Goal: Information Seeking & Learning: Learn about a topic

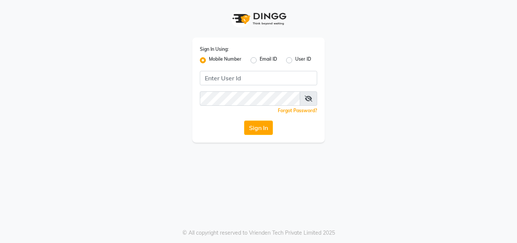
click at [249, 65] on div "Sign In Using: Mobile Number Email ID User ID Remember me Forgot Password? Sign…" at bounding box center [258, 89] width 132 height 105
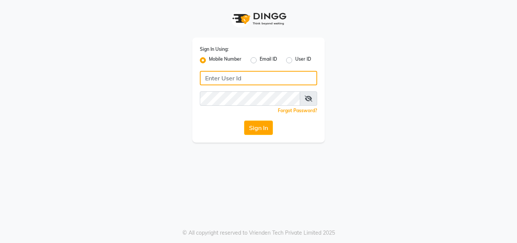
click at [249, 74] on input "Username" at bounding box center [258, 78] width 117 height 14
type input "141061400"
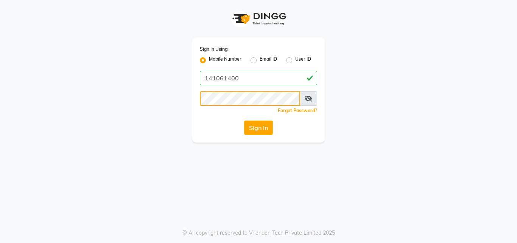
click at [244, 120] on button "Sign In" at bounding box center [258, 127] width 29 height 14
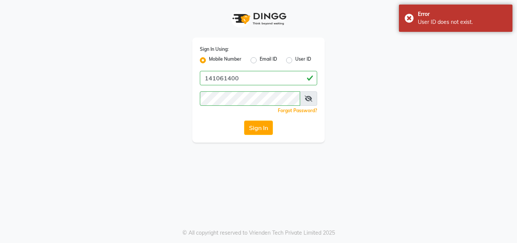
click at [310, 97] on icon at bounding box center [309, 98] width 8 height 6
click at [244, 120] on button "Sign In" at bounding box center [258, 127] width 29 height 14
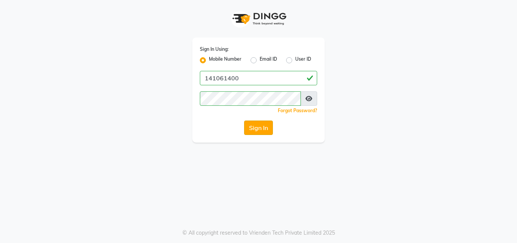
click at [256, 124] on button "Sign In" at bounding box center [258, 127] width 29 height 14
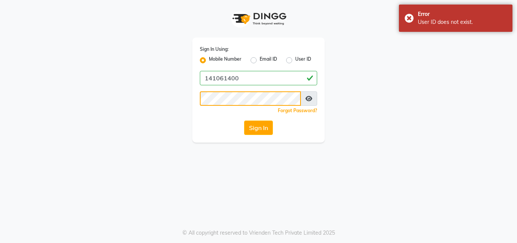
click at [244, 120] on button "Sign In" at bounding box center [258, 127] width 29 height 14
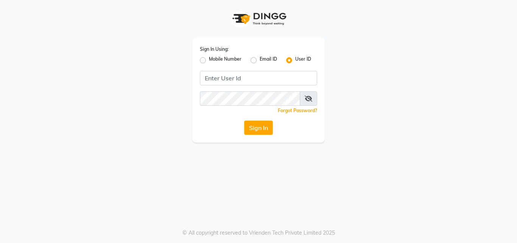
click at [209, 60] on label "Mobile Number" at bounding box center [225, 60] width 33 height 9
click at [209, 60] on input "Mobile Number" at bounding box center [211, 58] width 5 height 5
radio input "true"
radio input "false"
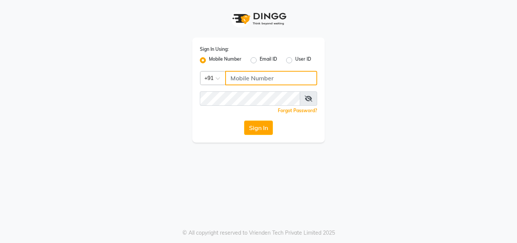
click at [235, 75] on input "Username" at bounding box center [271, 78] width 92 height 14
type input "141061400"
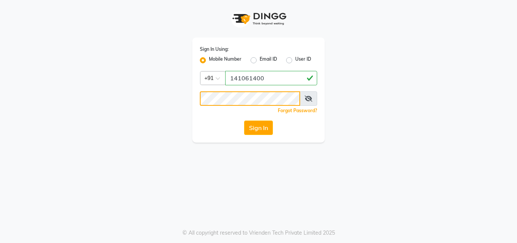
click at [244, 120] on button "Sign In" at bounding box center [258, 127] width 29 height 14
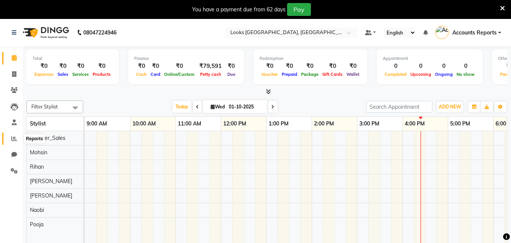
click at [10, 137] on span at bounding box center [14, 138] width 13 height 9
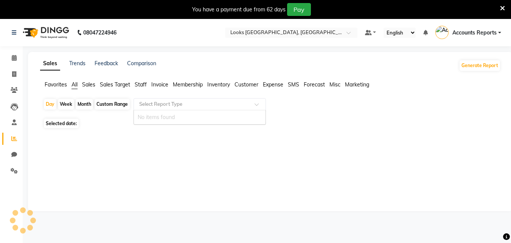
click at [158, 106] on input "text" at bounding box center [192, 104] width 109 height 8
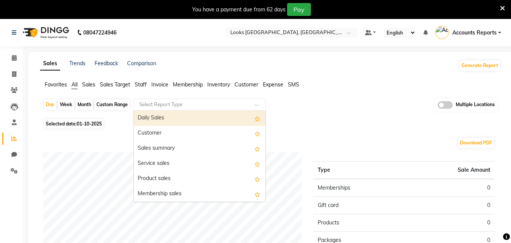
click at [174, 118] on div "Daily Sales" at bounding box center [200, 118] width 132 height 15
select select "full_report"
select select "csv"
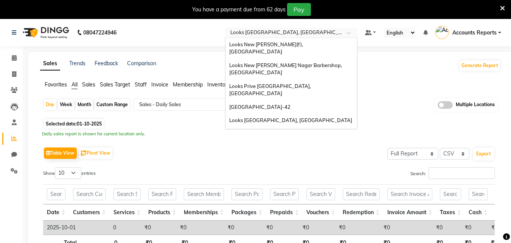
click at [274, 32] on input "text" at bounding box center [284, 34] width 110 height 8
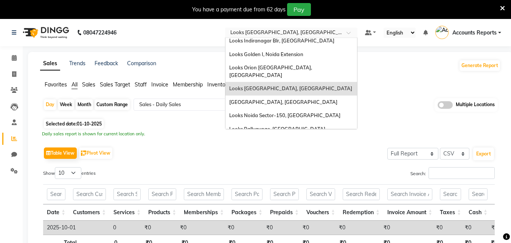
click at [275, 85] on span "Looks [GEOGRAPHIC_DATA], [GEOGRAPHIC_DATA]" at bounding box center [290, 88] width 123 height 6
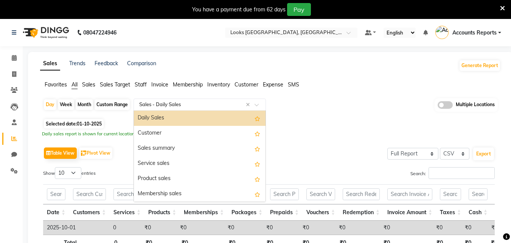
click at [166, 103] on input "text" at bounding box center [192, 105] width 109 height 8
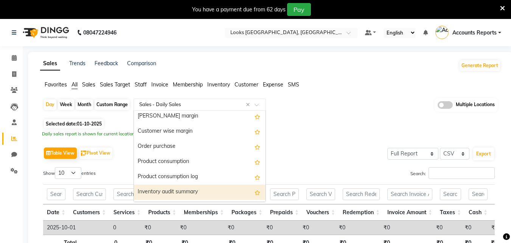
scroll to position [984, 0]
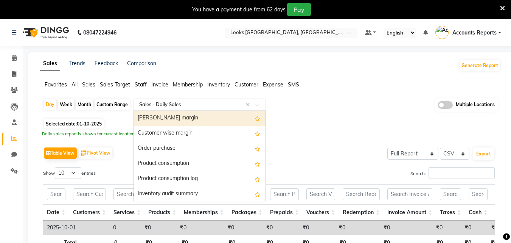
click at [159, 114] on div "[PERSON_NAME] margin" at bounding box center [200, 118] width 132 height 15
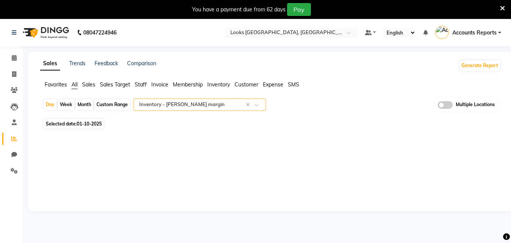
scroll to position [19, 0]
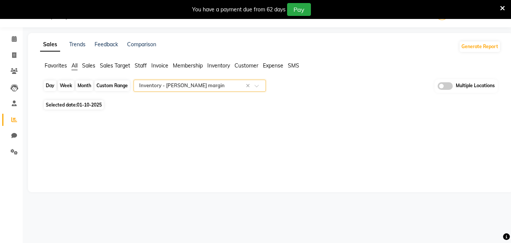
click at [51, 83] on div "Day" at bounding box center [50, 85] width 12 height 11
select select "10"
select select "2025"
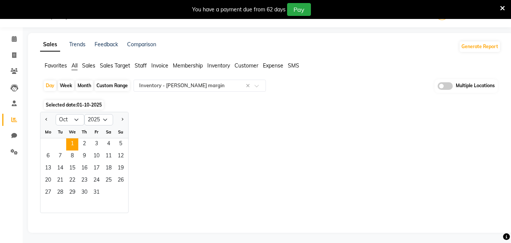
click at [51, 121] on div at bounding box center [48, 120] width 15 height 12
click at [49, 124] on button "Previous month" at bounding box center [47, 120] width 6 height 12
select select "9"
click at [53, 142] on span "1" at bounding box center [48, 144] width 12 height 12
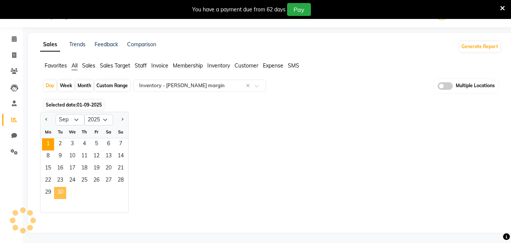
click at [61, 192] on span "30" at bounding box center [60, 193] width 12 height 12
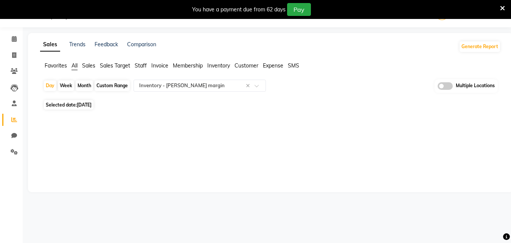
click at [110, 85] on div "Custom Range" at bounding box center [112, 85] width 35 height 11
select select "9"
select select "2025"
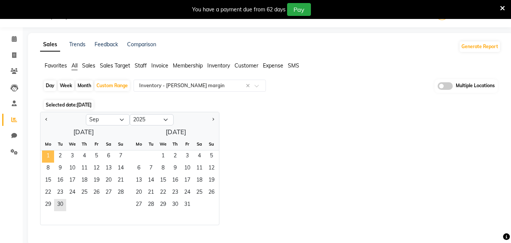
drag, startPoint x: 47, startPoint y: 153, endPoint x: 52, endPoint y: 162, distance: 10.8
click at [48, 153] on span "1" at bounding box center [48, 156] width 12 height 12
click at [64, 203] on span "30" at bounding box center [60, 205] width 12 height 12
select select "full_report"
select select "csv"
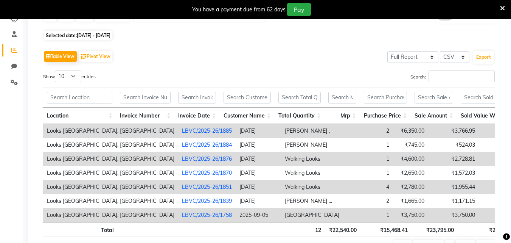
scroll to position [132, 0]
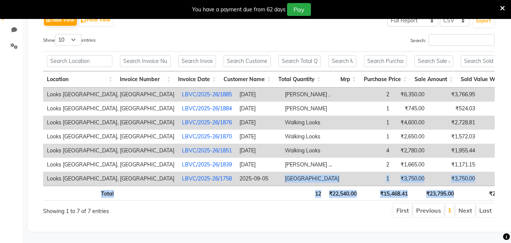
drag, startPoint x: 212, startPoint y: 176, endPoint x: 459, endPoint y: 185, distance: 246.5
click at [460, 185] on div "Location Invoice Number Invoice Date Customer Name Total Quantity Mrp Purchase …" at bounding box center [269, 126] width 452 height 154
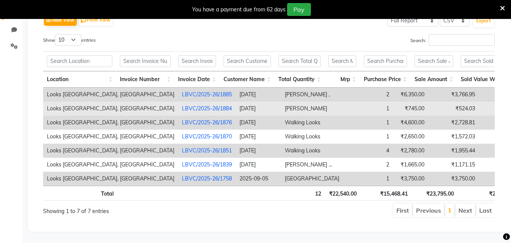
click at [393, 103] on td "₹745.00" at bounding box center [410, 108] width 35 height 14
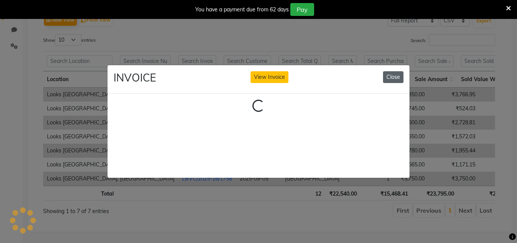
click at [394, 78] on button "Close" at bounding box center [393, 77] width 20 height 12
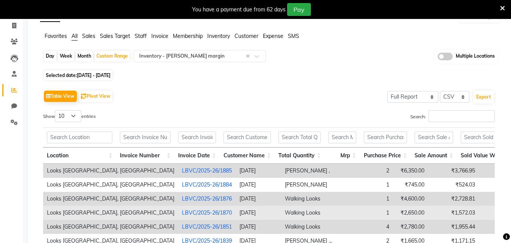
scroll to position [0, 0]
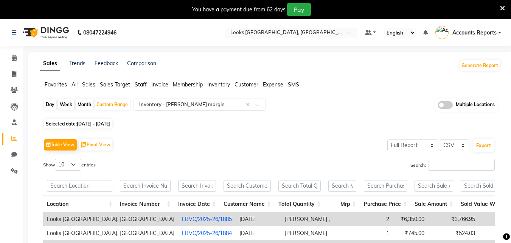
click at [285, 30] on input "text" at bounding box center [284, 34] width 110 height 8
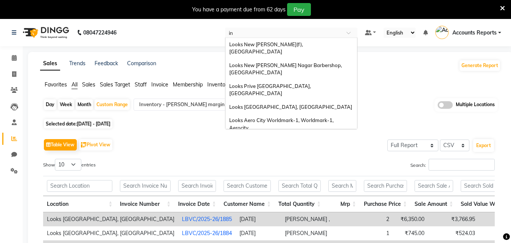
type input "ind"
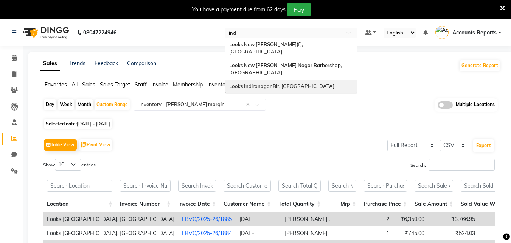
click at [302, 79] on div "Looks Indiranagar Blr, [GEOGRAPHIC_DATA]" at bounding box center [292, 86] width 132 height 14
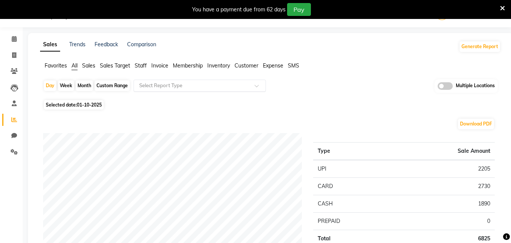
click at [210, 81] on div "Select Report Type" at bounding box center [200, 85] width 132 height 12
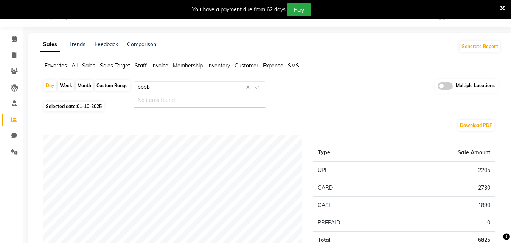
drag, startPoint x: 192, startPoint y: 87, endPoint x: 112, endPoint y: 88, distance: 79.5
click at [113, 88] on div "Day Week Month Custom Range Select Report Type bbbb × No items found Multiple L…" at bounding box center [270, 89] width 455 height 20
type input "b"
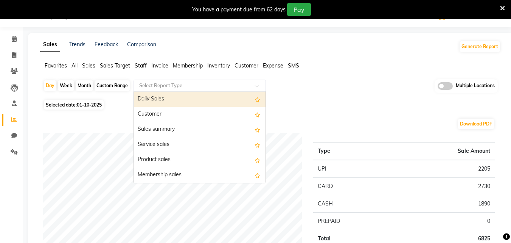
click at [91, 66] on span "Sales" at bounding box center [88, 65] width 13 height 7
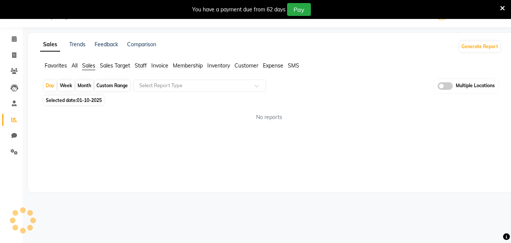
click at [107, 66] on span "Sales Target" at bounding box center [115, 65] width 30 height 7
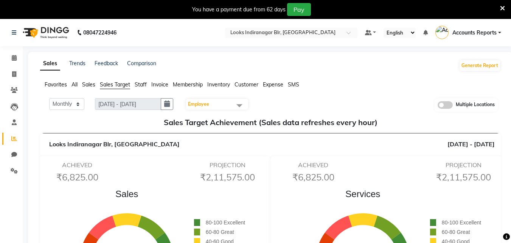
click at [228, 106] on span "Employee" at bounding box center [217, 104] width 62 height 11
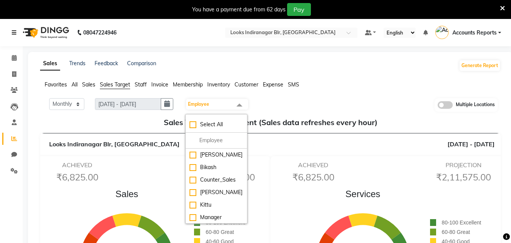
click at [14, 38] on link at bounding box center [16, 32] width 8 height 21
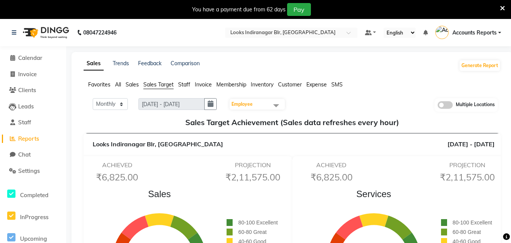
click at [23, 141] on span "Reports" at bounding box center [28, 138] width 21 height 7
click at [25, 138] on span "Reports" at bounding box center [28, 138] width 21 height 7
click at [117, 84] on span "All" at bounding box center [118, 84] width 6 height 7
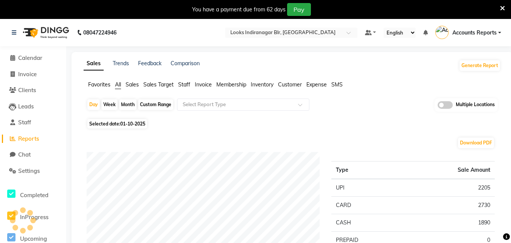
click at [92, 86] on span "Favorites" at bounding box center [99, 84] width 22 height 7
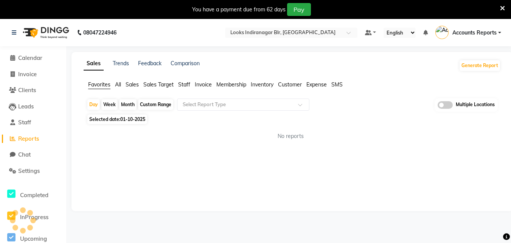
click at [120, 85] on span "All" at bounding box center [118, 84] width 6 height 7
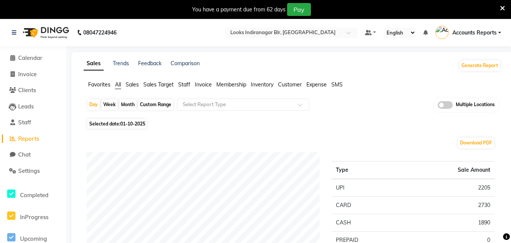
click at [478, 34] on span "Accounts Reports" at bounding box center [475, 33] width 44 height 8
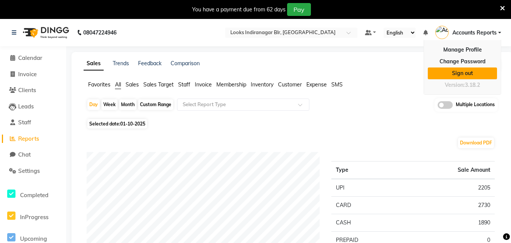
click at [468, 71] on link "Sign out" at bounding box center [462, 73] width 69 height 12
